Goal: Task Accomplishment & Management: Use online tool/utility

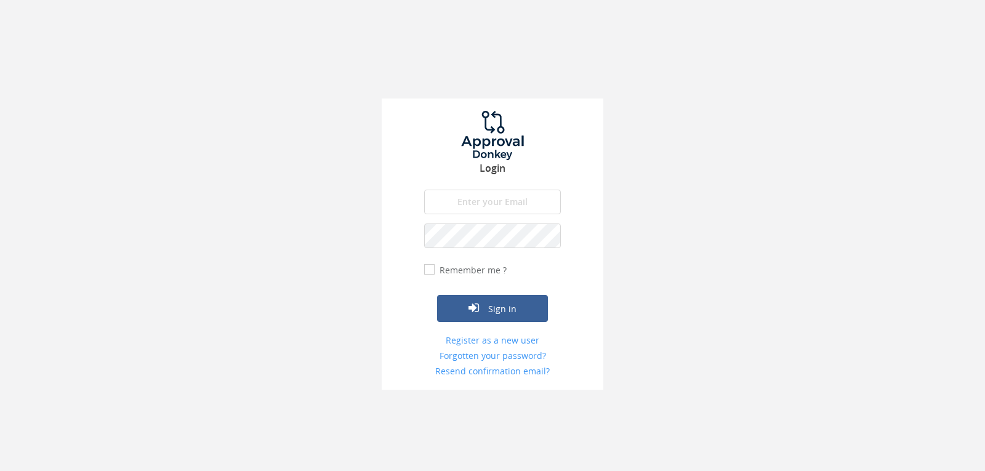
click at [466, 206] on input "email" at bounding box center [492, 202] width 137 height 25
type input "[EMAIL_ADDRESS][DOMAIN_NAME]"
click at [487, 222] on form "[EMAIL_ADDRESS][DOMAIN_NAME] The email is required. Invalid email address. The …" at bounding box center [492, 284] width 137 height 188
click at [437, 295] on button "Sign in" at bounding box center [492, 308] width 111 height 27
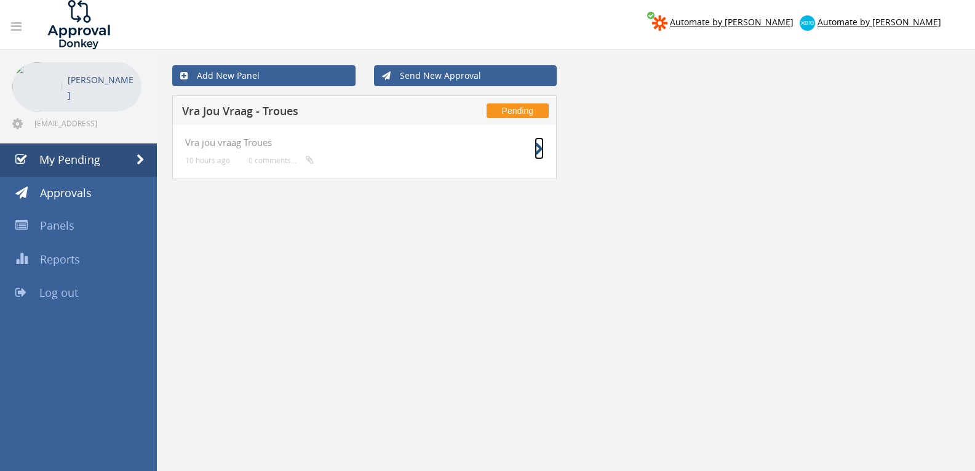
click at [543, 149] on icon at bounding box center [539, 149] width 9 height 13
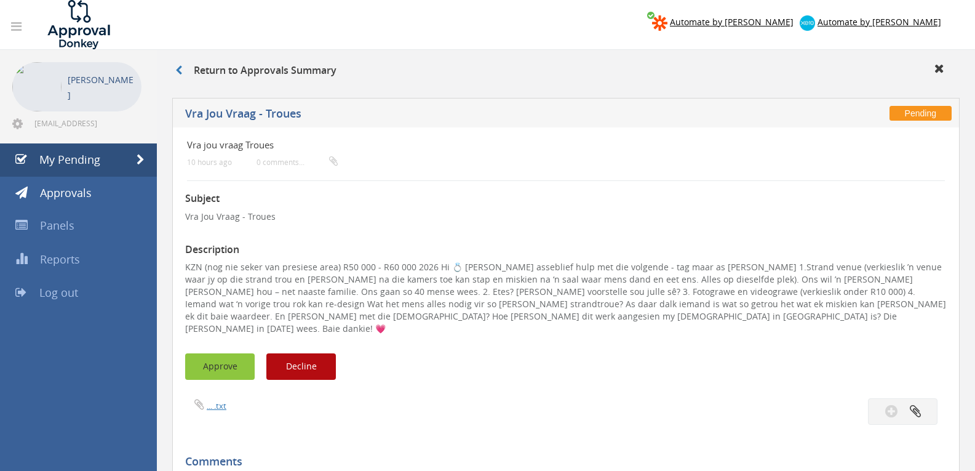
click at [216, 353] on button "Approve" at bounding box center [220, 366] width 70 height 26
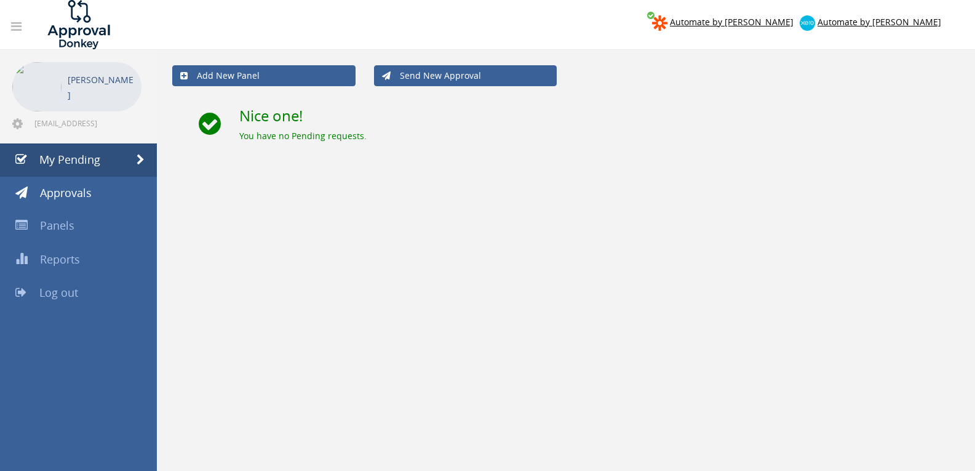
click at [48, 297] on span "Log out" at bounding box center [58, 292] width 39 height 15
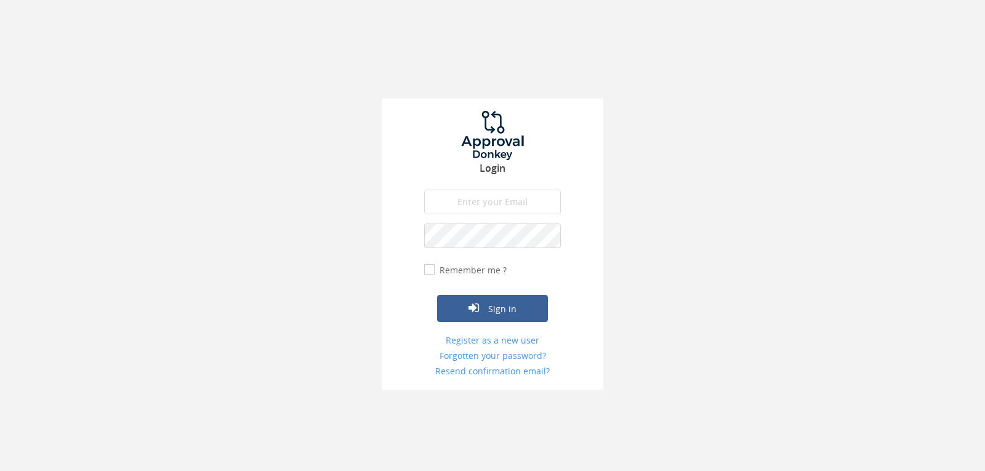
click at [459, 188] on div "Login The email is required. Invalid email address. The password is required. T…" at bounding box center [493, 243] width 222 height 291
click at [459, 196] on input "email" at bounding box center [492, 202] width 137 height 25
type input "[EMAIL_ADDRESS][DOMAIN_NAME]"
click at [437, 295] on button "Sign in" at bounding box center [492, 308] width 111 height 27
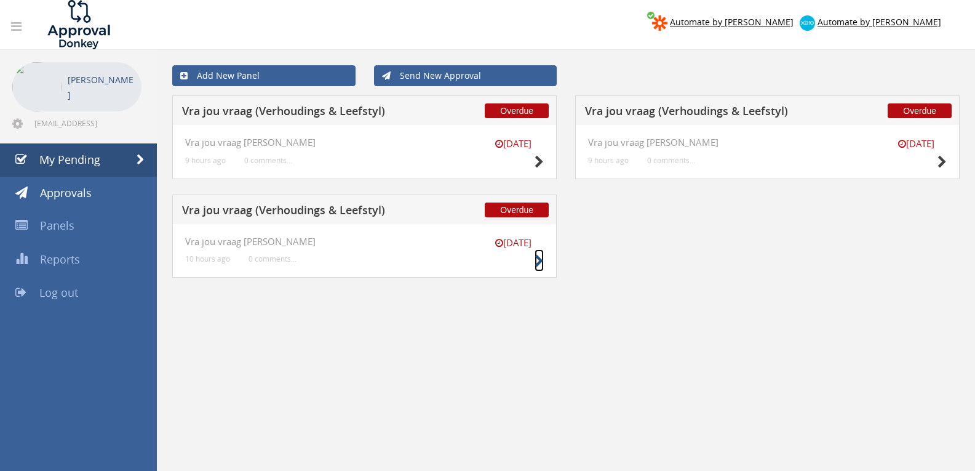
click at [537, 265] on icon at bounding box center [539, 261] width 9 height 13
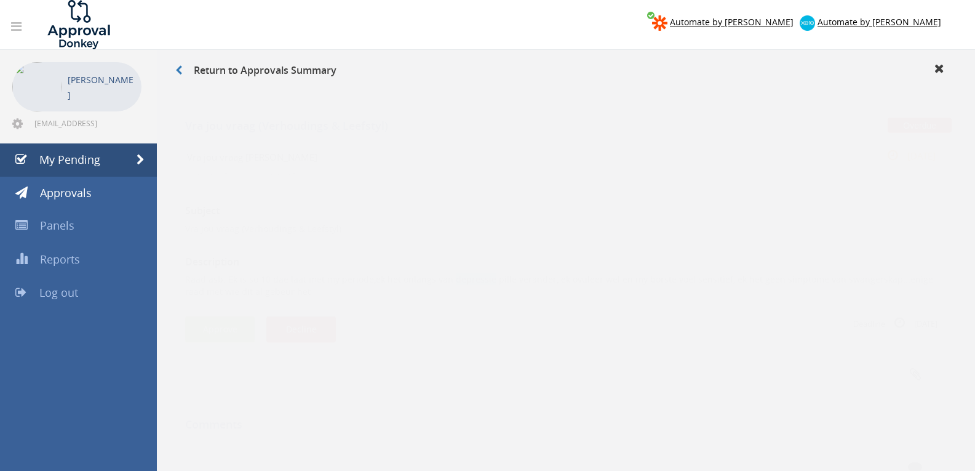
drag, startPoint x: 486, startPoint y: 268, endPoint x: 448, endPoint y: 262, distance: 37.9
click at [448, 262] on p "Raad asb. Ek is so 10 dae laat met my periode,ek het onlangs van depressie pill…" at bounding box center [566, 273] width 762 height 25
copy p "depressie"
click at [218, 321] on button "Approve" at bounding box center [220, 317] width 70 height 26
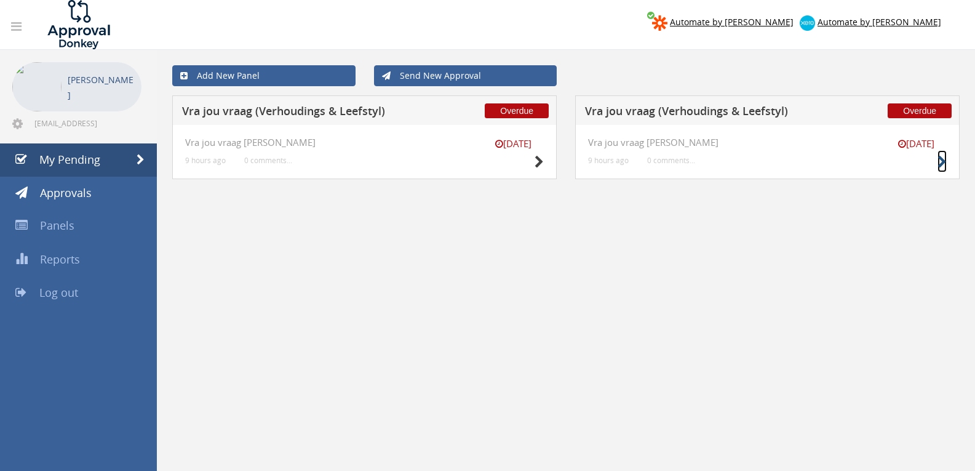
click at [939, 162] on icon at bounding box center [942, 162] width 9 height 13
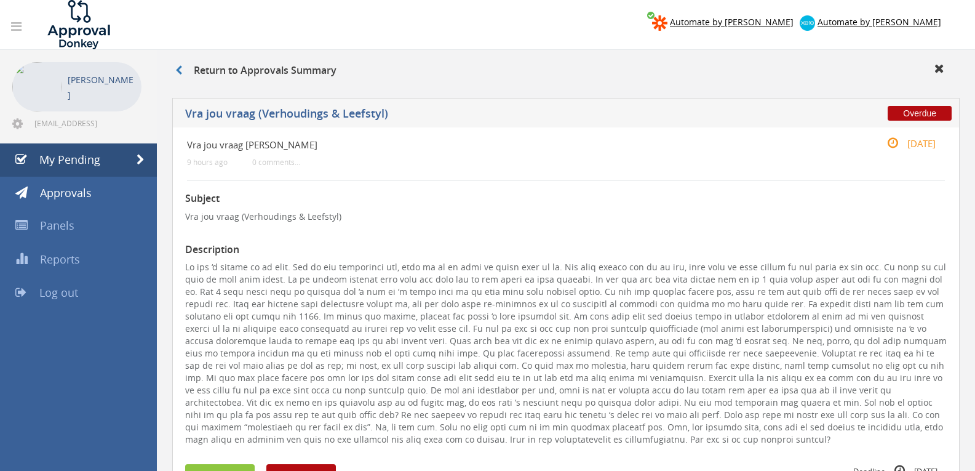
scroll to position [123, 0]
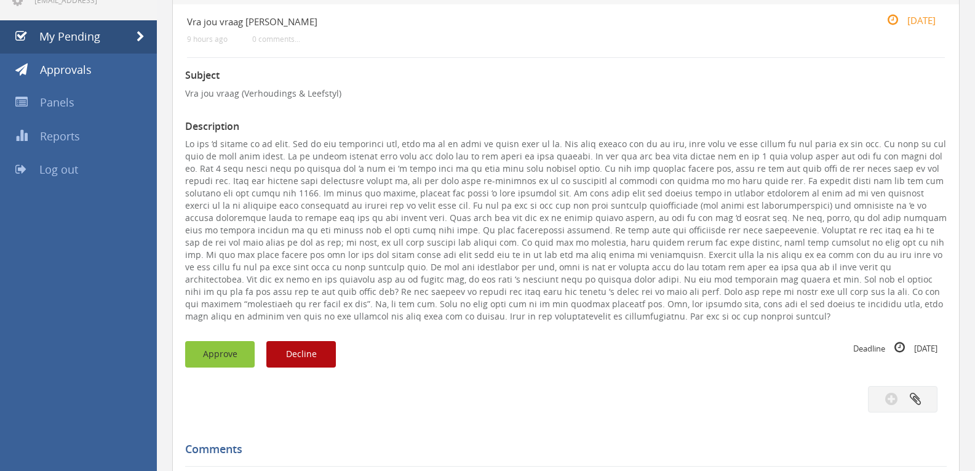
click at [222, 344] on button "Approve" at bounding box center [220, 354] width 70 height 26
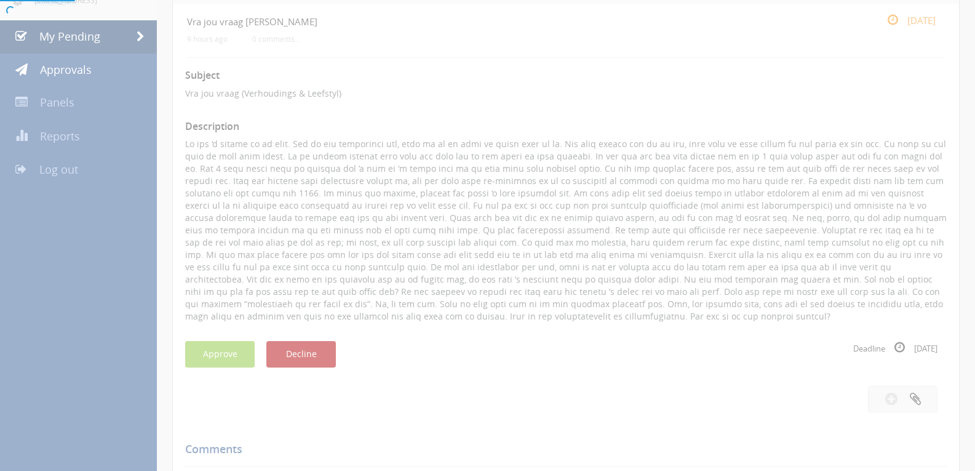
scroll to position [50, 0]
